Goal: Information Seeking & Learning: Learn about a topic

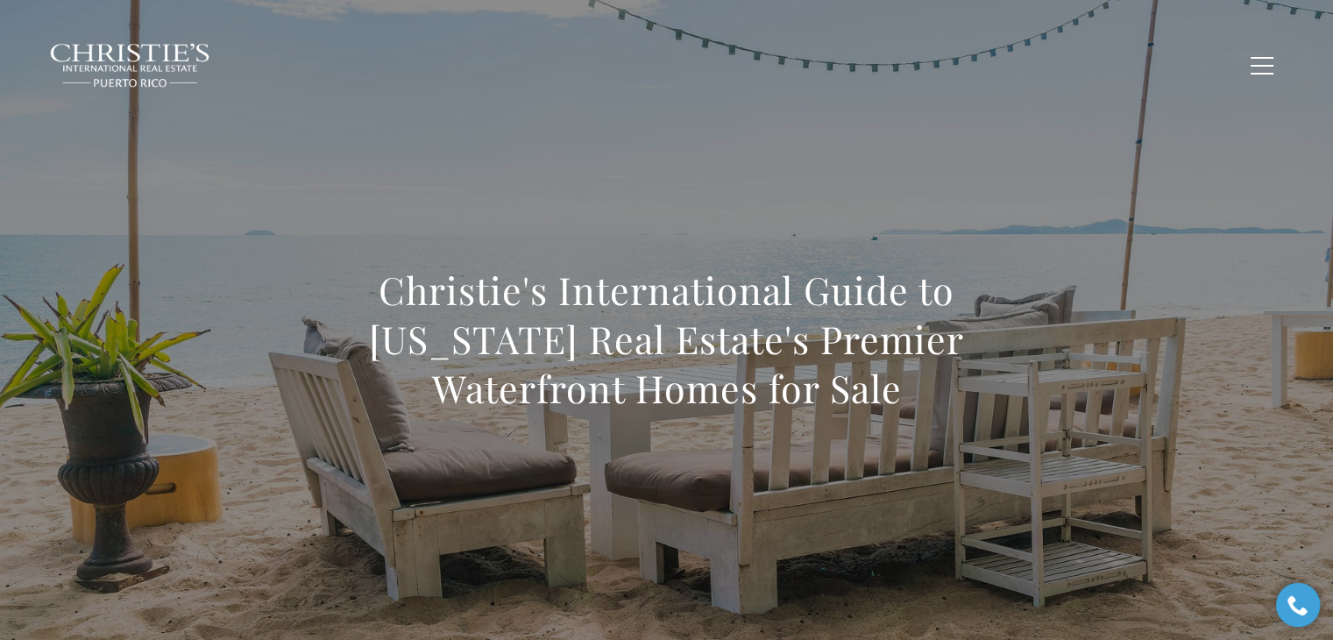
scroll to position [498, 0]
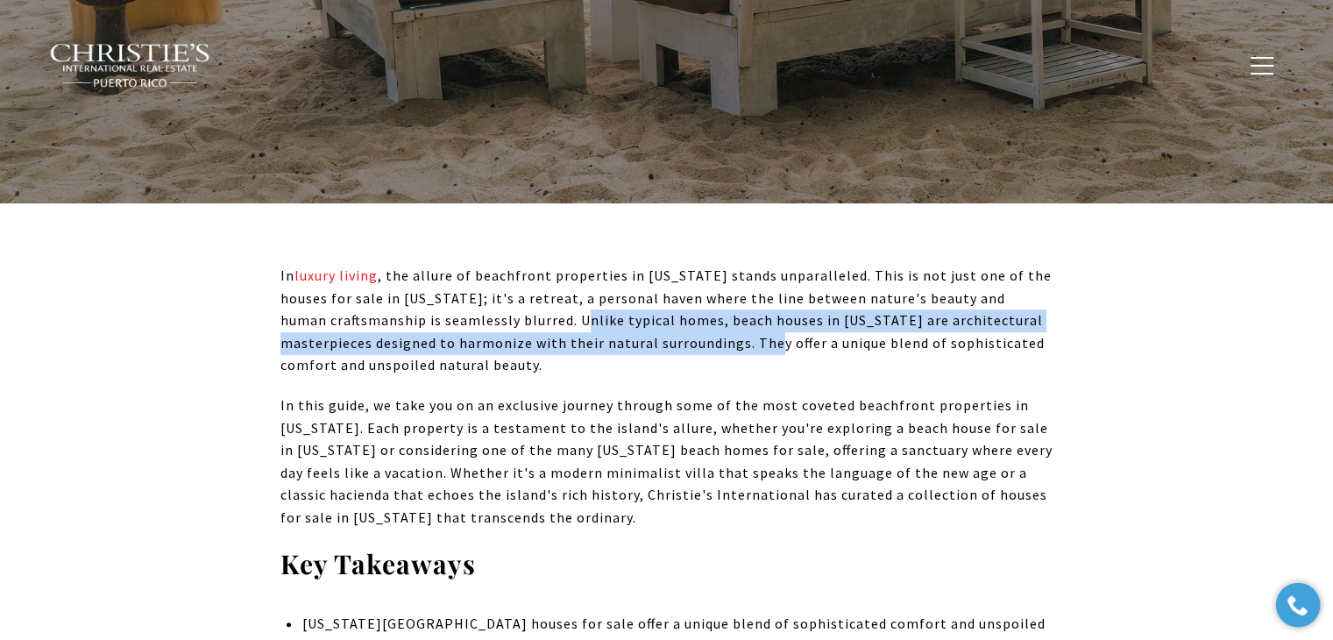
drag, startPoint x: 522, startPoint y: 323, endPoint x: 744, endPoint y: 334, distance: 222.0
click at [744, 334] on span "In luxury living , the allure of beachfront properties in Puerto Rico stands un…" at bounding box center [665, 319] width 771 height 107
copy span "Unlike typical homes, beach houses in Puerto Rico are architectural masterpiece…"
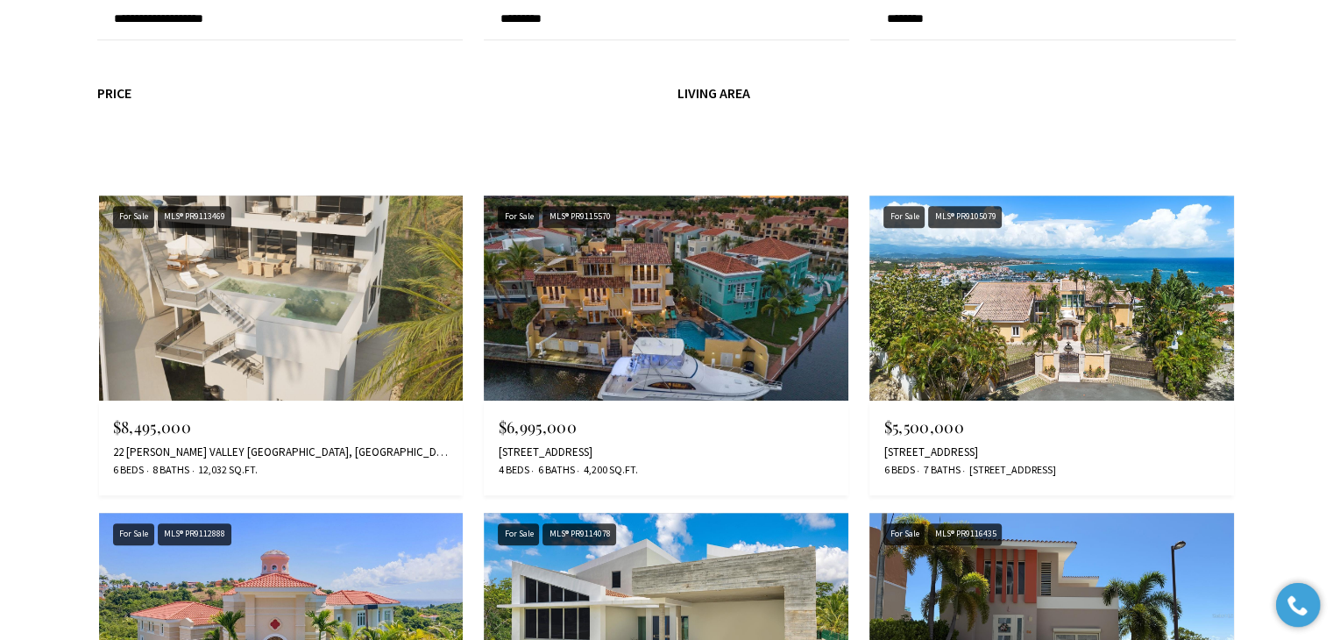
scroll to position [823, 0]
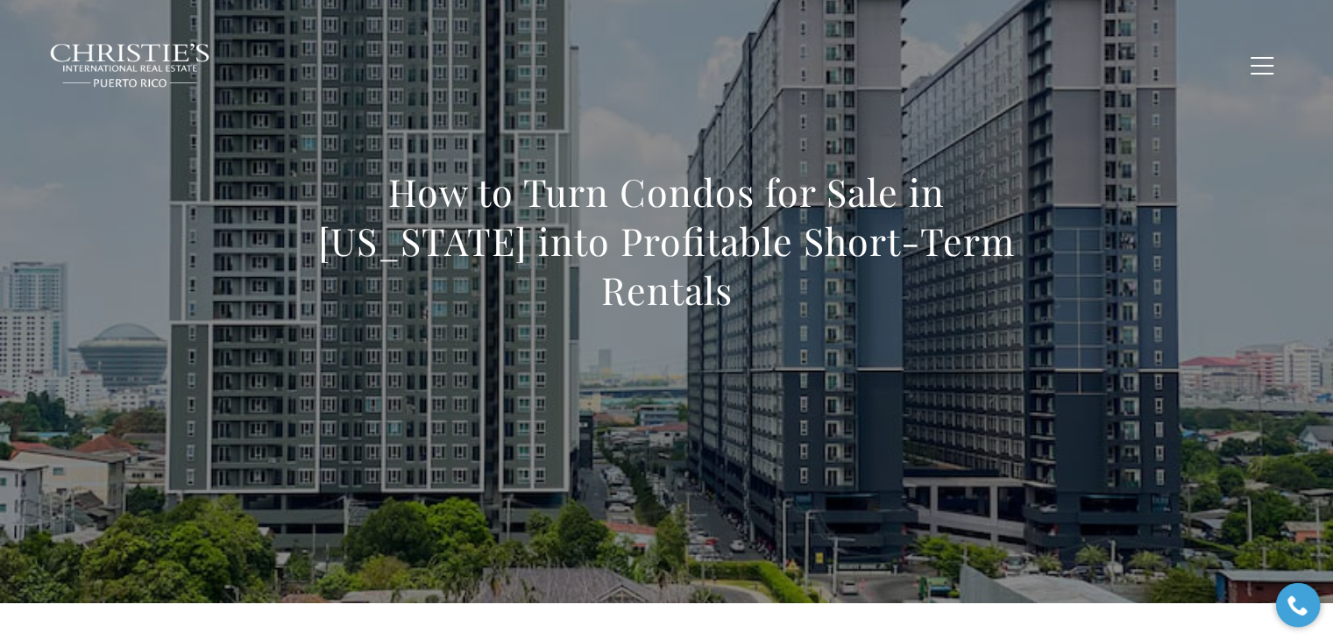
scroll to position [175, 0]
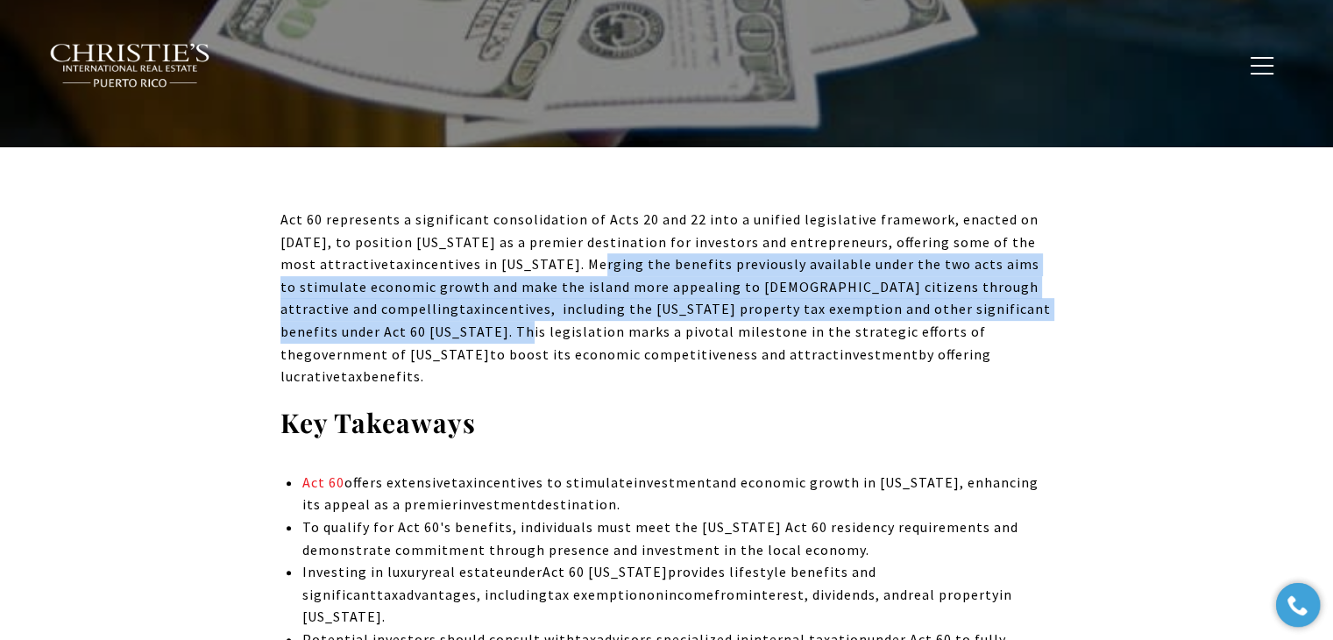
drag, startPoint x: 546, startPoint y: 260, endPoint x: 312, endPoint y: 330, distance: 244.3
click at [312, 330] on p "Act 60 represents a significant consolidation of Acts 20 and 22 into a unified …" at bounding box center [666, 299] width 773 height 180
copy p "Merging the benefits previously available under the two acts aims to stimulate …"
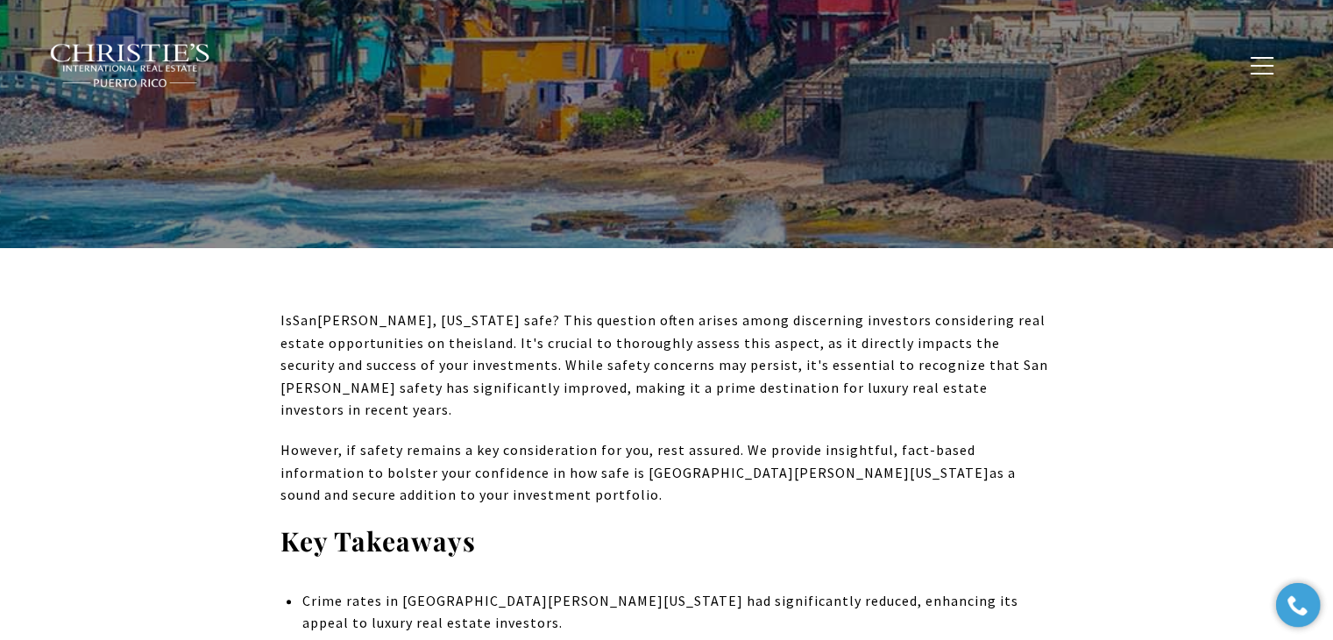
scroll to position [1529, 0]
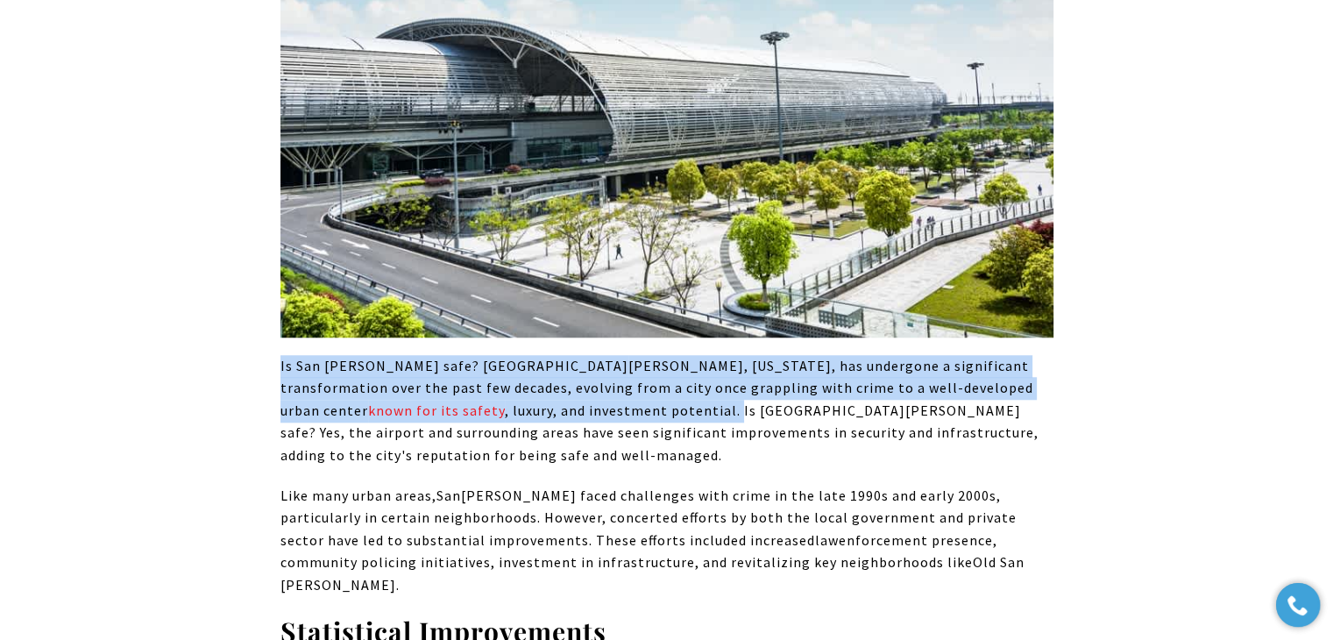
drag, startPoint x: 426, startPoint y: 369, endPoint x: 260, endPoint y: 326, distance: 171.1
copy p "Is San Juan safe? San Juan, Puerto Rico, has undergone a significant transforma…"
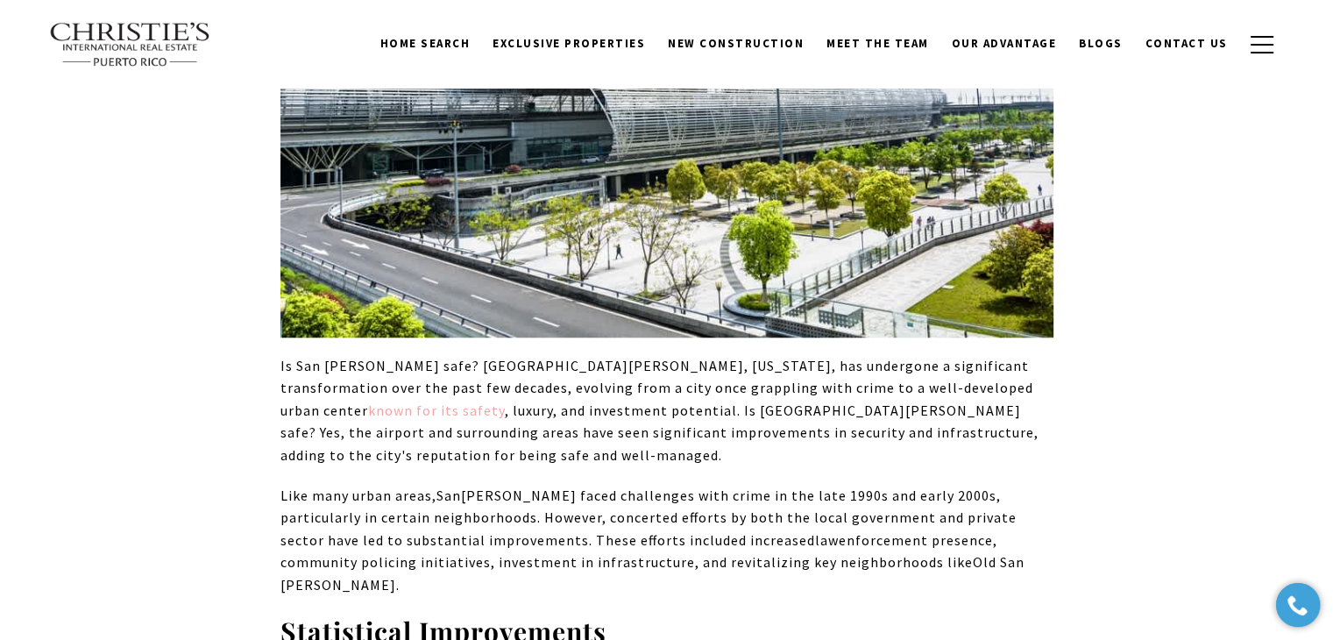
click at [505, 401] on span "known for its safety" at bounding box center [436, 410] width 137 height 18
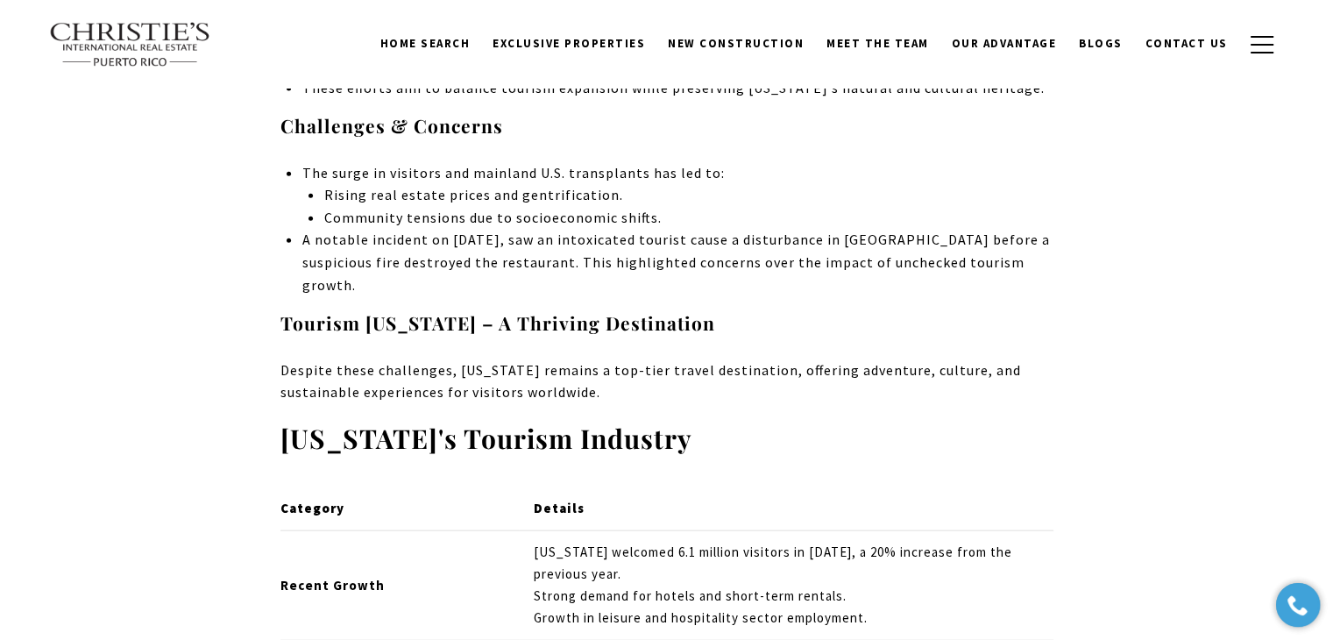
scroll to position [3978, 0]
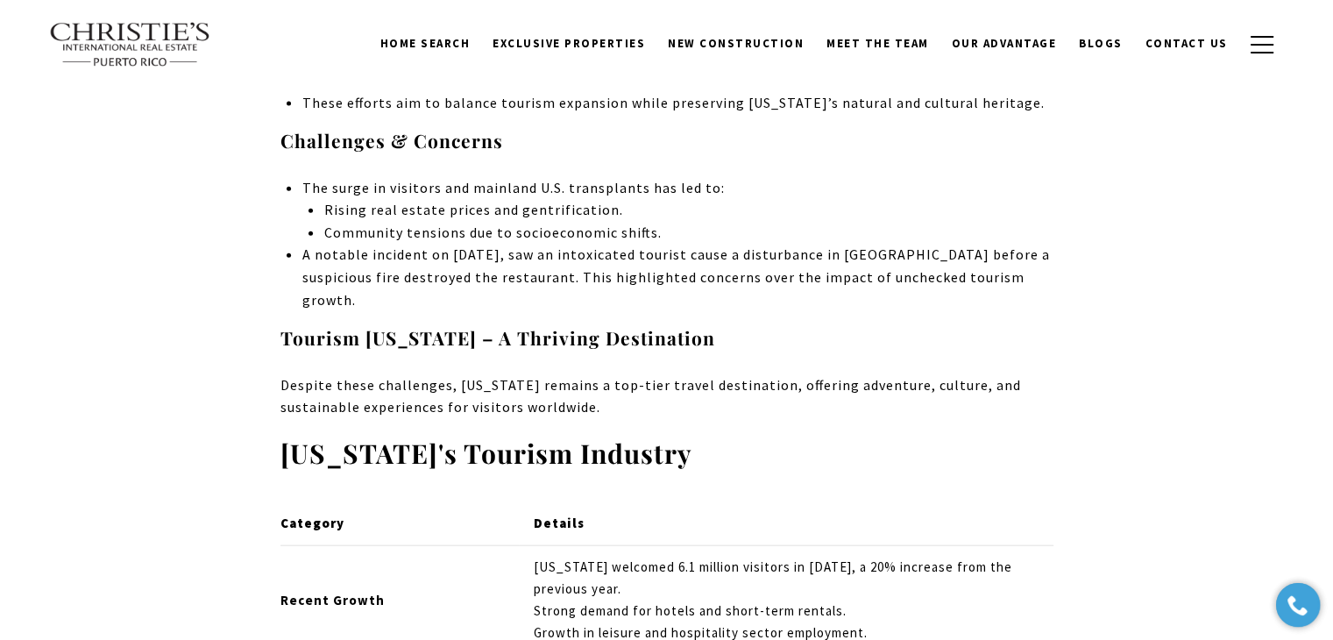
drag, startPoint x: 724, startPoint y: 222, endPoint x: 269, endPoint y: 213, distance: 455.0
copy strong "Tourism [US_STATE] – A Thriving Destination"
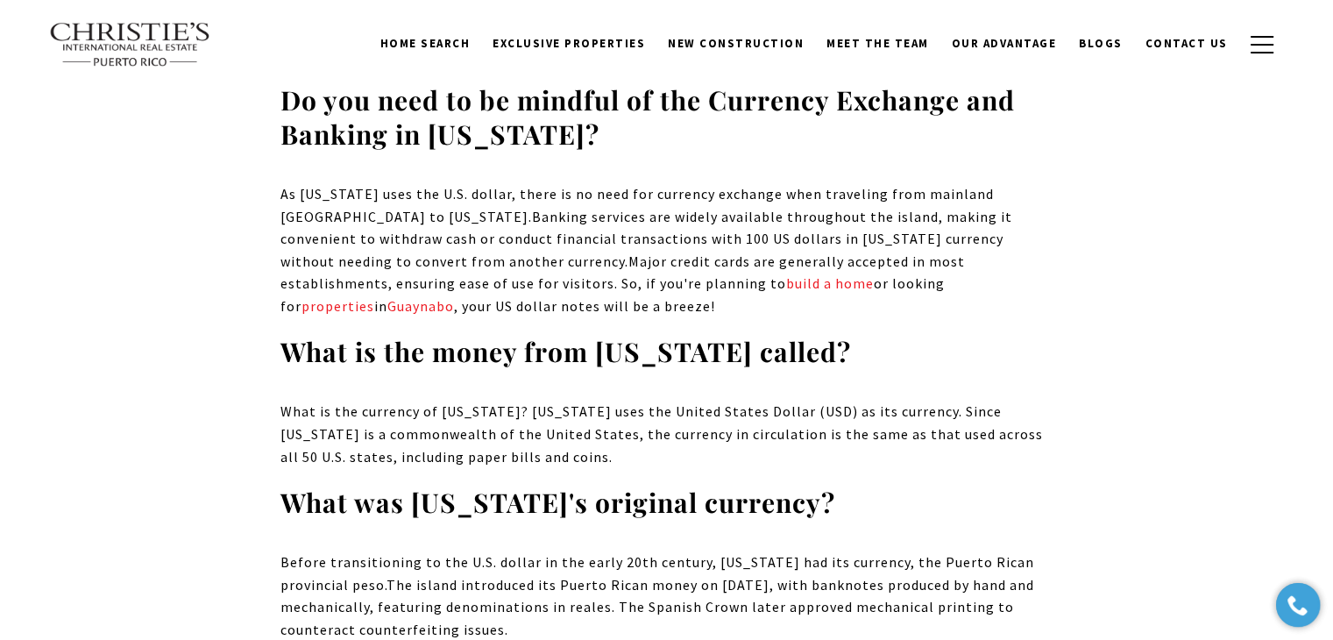
scroll to position [1606, 0]
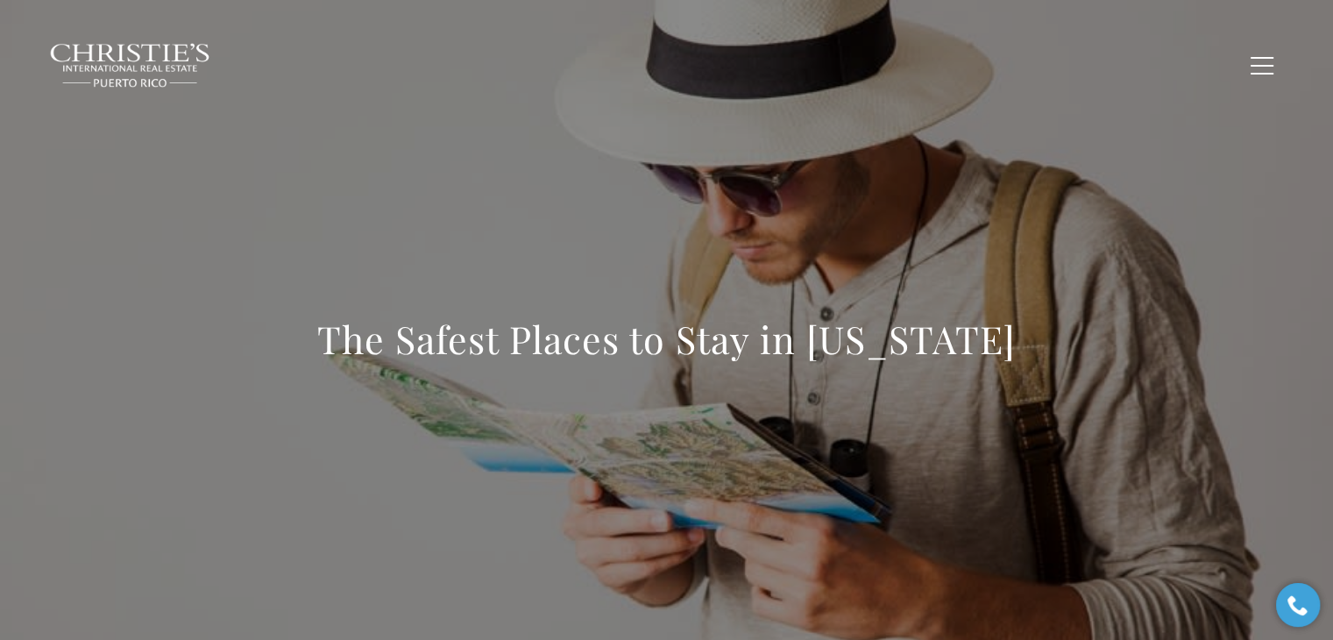
scroll to position [6177, 0]
